Goal: Find specific fact

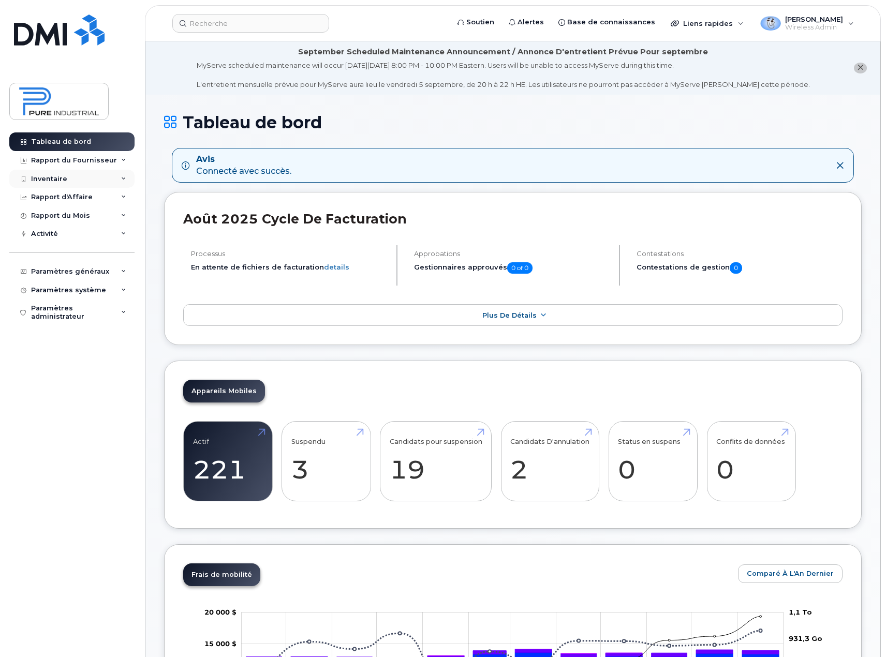
click at [123, 179] on icon at bounding box center [123, 178] width 5 height 5
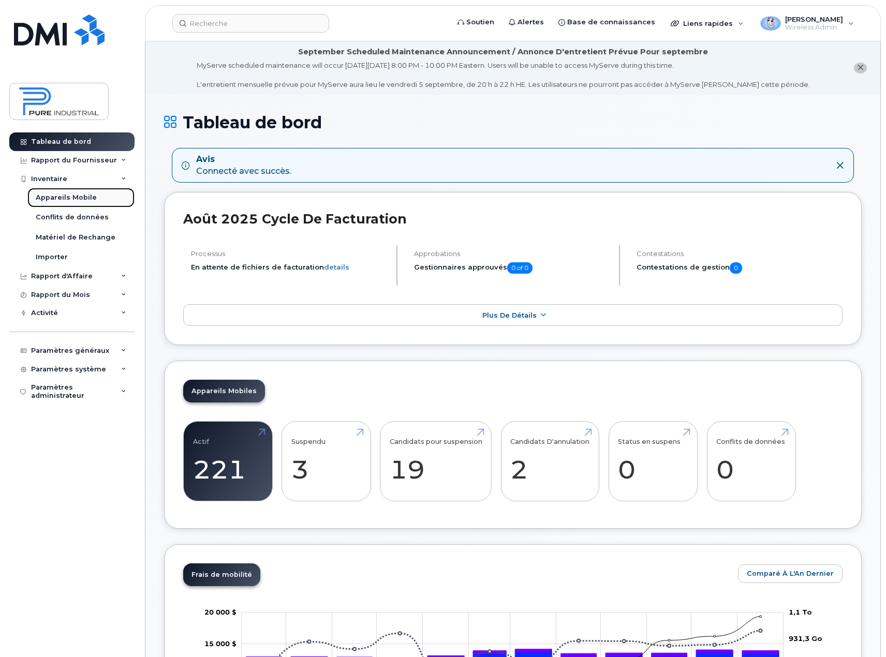
click at [67, 197] on div "Appareils Mobile" at bounding box center [66, 197] width 61 height 9
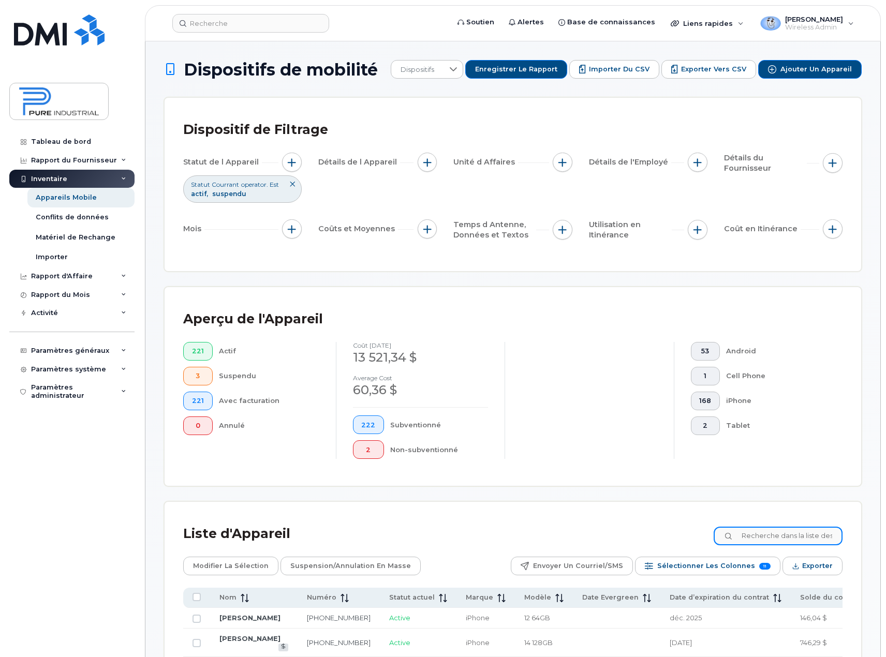
click at [759, 535] on input at bounding box center [777, 536] width 129 height 19
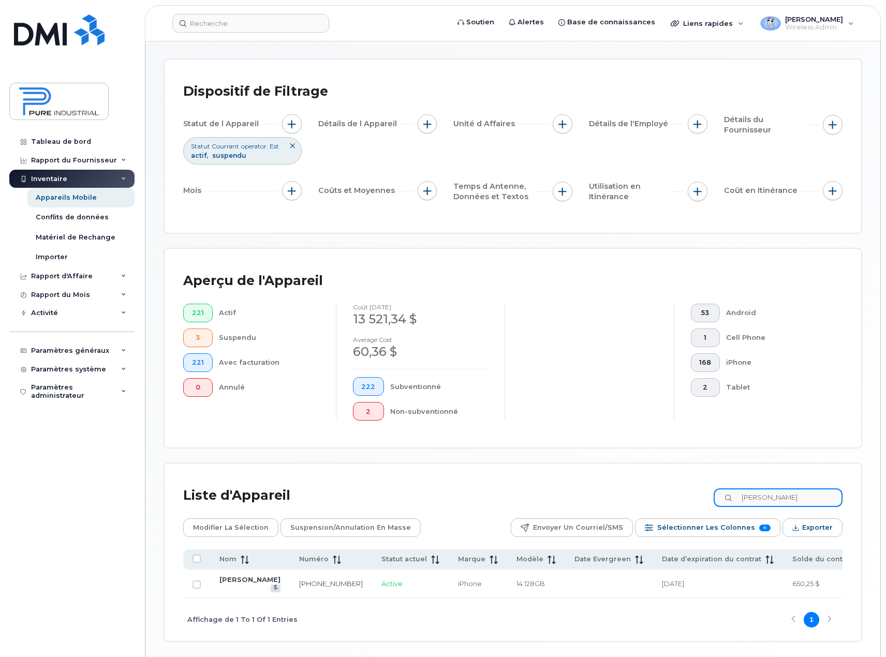
scroll to position [87, 0]
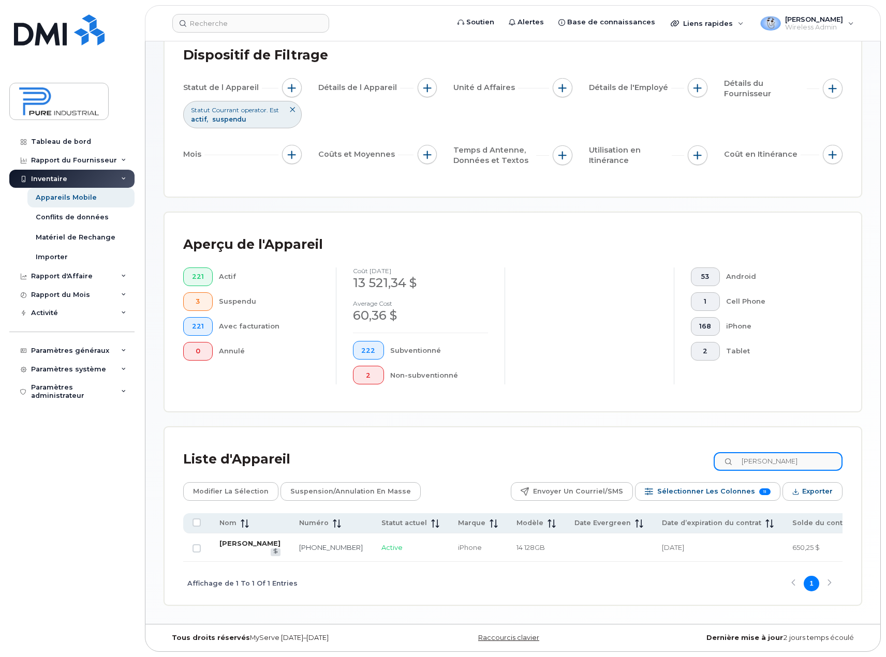
type input "simard"
click at [223, 542] on link "[PERSON_NAME]" at bounding box center [249, 543] width 61 height 8
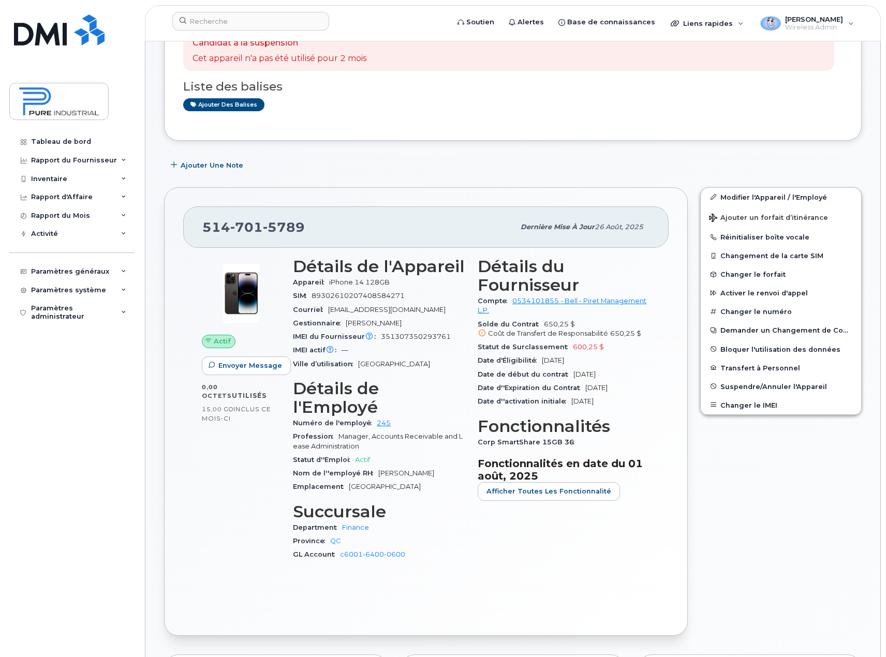
scroll to position [155, 0]
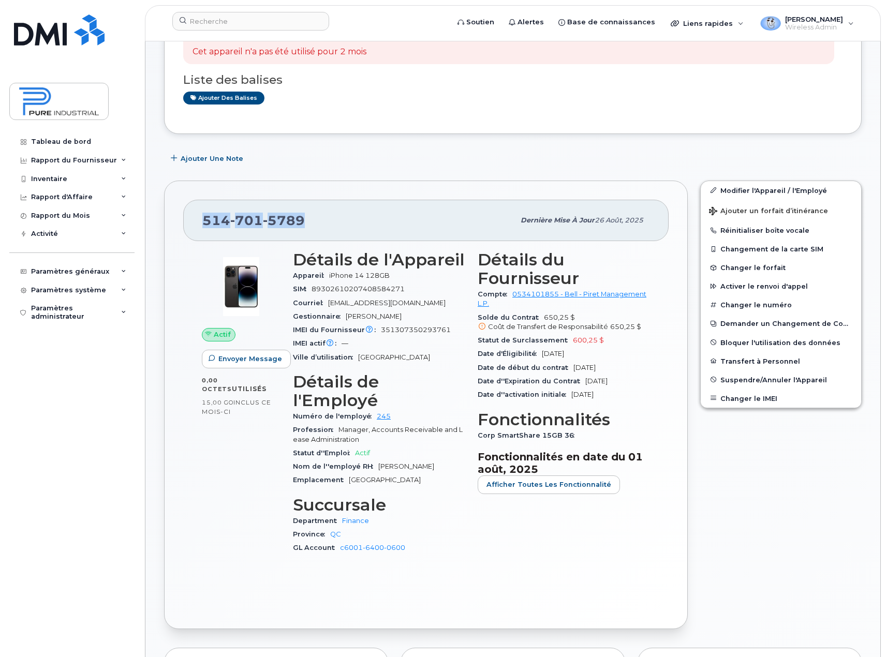
drag, startPoint x: 310, startPoint y: 220, endPoint x: 202, endPoint y: 221, distance: 108.1
click at [202, 221] on div "[PHONE_NUMBER]" at bounding box center [358, 220] width 312 height 22
copy span "[PHONE_NUMBER]"
drag, startPoint x: 314, startPoint y: 288, endPoint x: 428, endPoint y: 289, distance: 114.3
click at [428, 289] on div "SIM [TECHNICAL_ID]" at bounding box center [379, 288] width 172 height 13
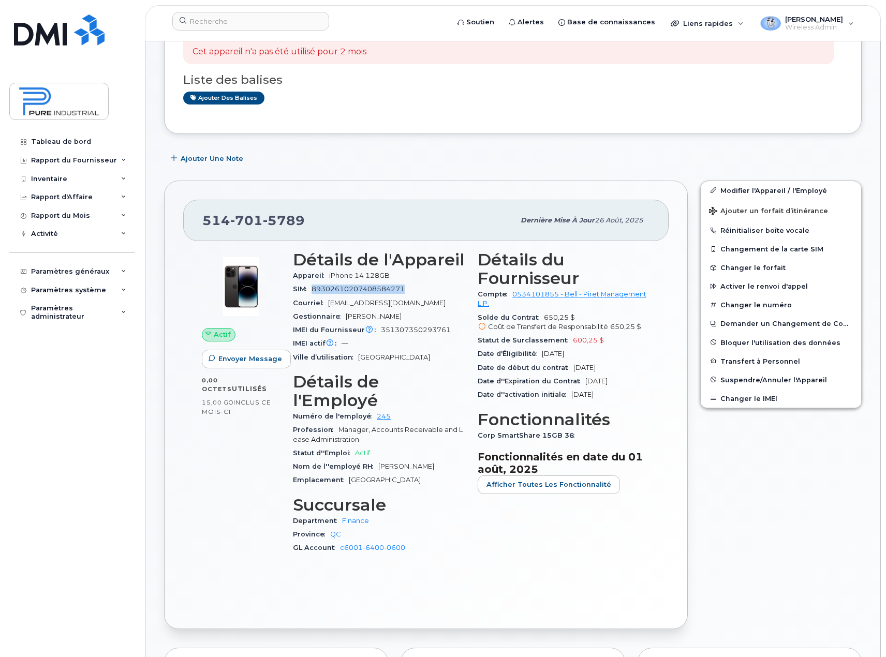
copy span "89302610207408584271"
drag, startPoint x: 379, startPoint y: 329, endPoint x: 454, endPoint y: 329, distance: 74.5
click at [454, 329] on div "IMEI du Fournisseur L'IMEI de l'opérateur est celui signalé lors du dernier cyc…" at bounding box center [379, 329] width 172 height 13
copy span "351307350293761"
